Goal: Task Accomplishment & Management: Manage account settings

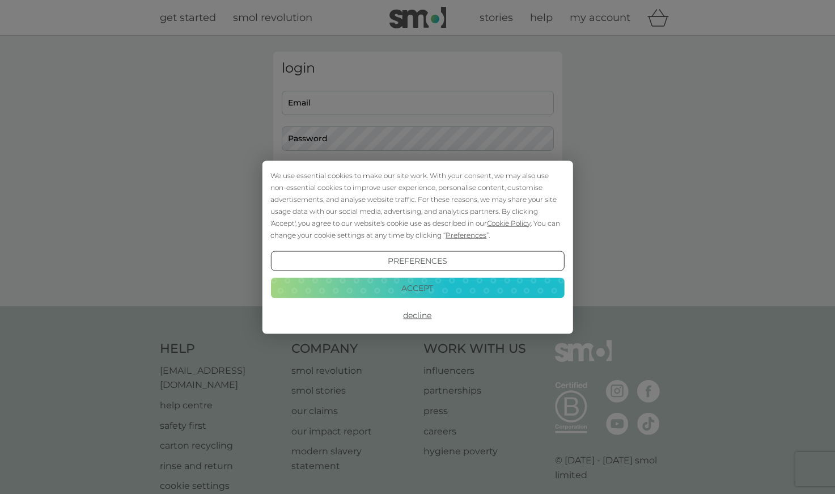
click at [415, 316] on button "Decline" at bounding box center [417, 315] width 294 height 20
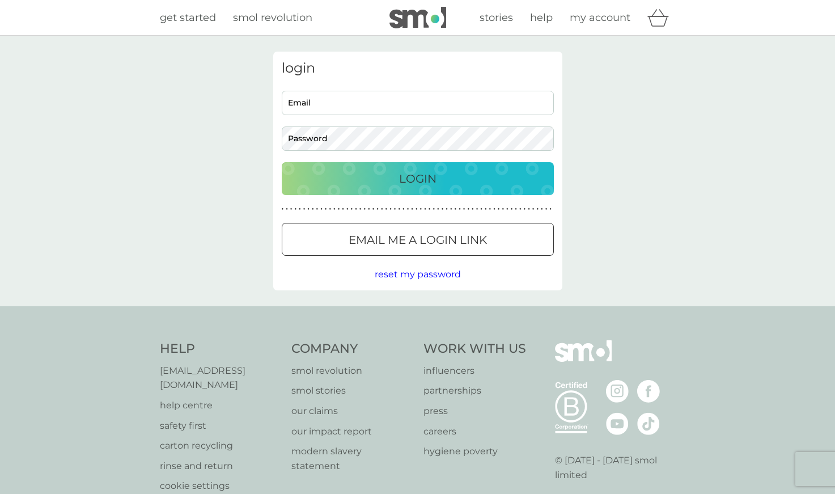
click at [495, 102] on input "Email" at bounding box center [418, 103] width 272 height 24
type input "jasonbailey@me.com"
